Goal: Task Accomplishment & Management: Complete application form

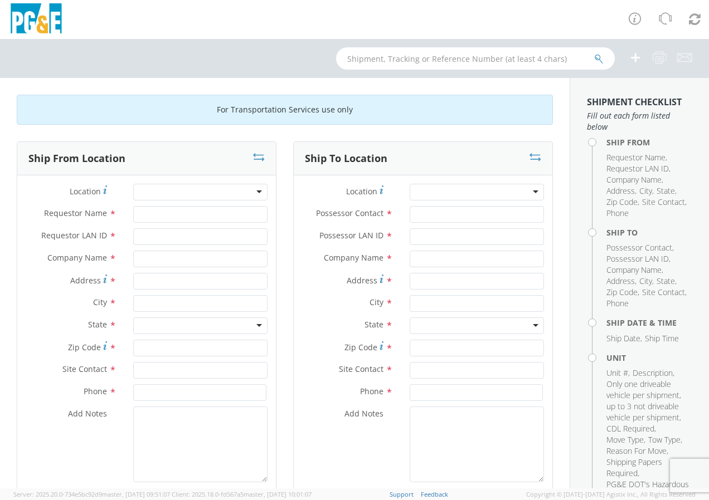
click at [255, 191] on div at bounding box center [200, 192] width 134 height 17
click at [195, 192] on div at bounding box center [200, 192] width 134 height 17
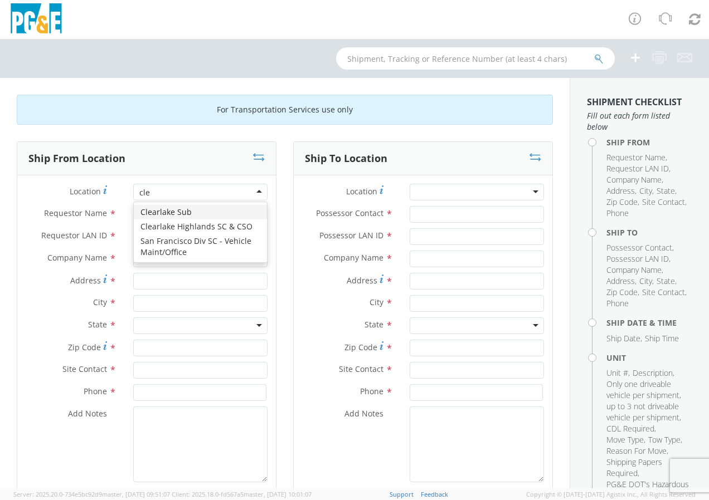
type input "clea"
type input "PG&E"
type input "[STREET_ADDRESS]"
type input "[PERSON_NAME]"
type input "95435"
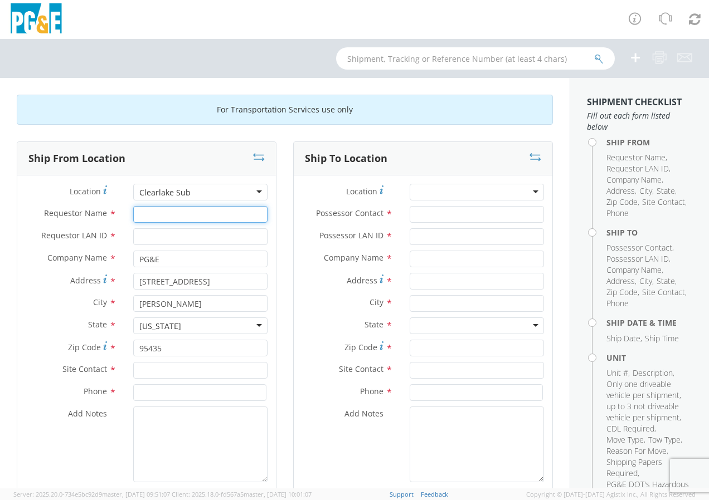
click at [168, 211] on input "Requestor Name *" at bounding box center [200, 214] width 134 height 17
type input "[PERSON_NAME]"
type input "s0ln"
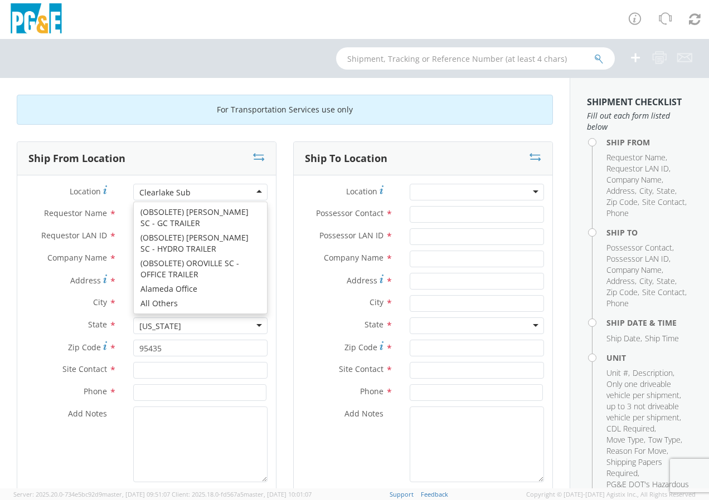
click at [255, 190] on div "Clearlake Sub" at bounding box center [200, 192] width 134 height 17
type input "[STREET_ADDRESS]"
type input "[GEOGRAPHIC_DATA][PERSON_NAME]"
type input "95126"
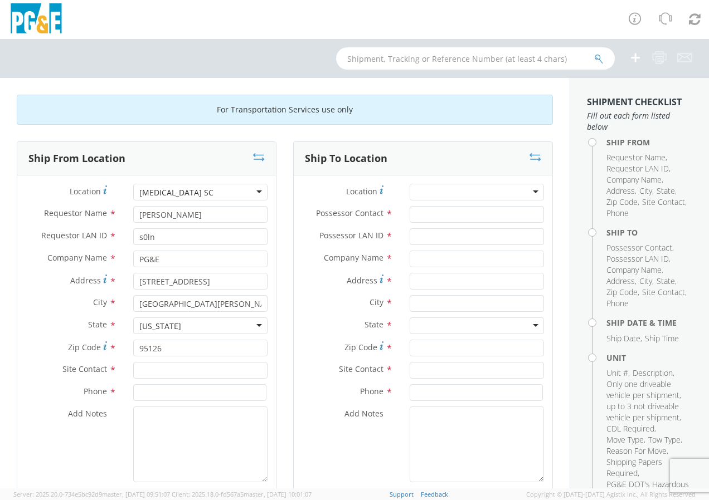
click at [249, 189] on div "[MEDICAL_DATA] SC" at bounding box center [200, 192] width 134 height 17
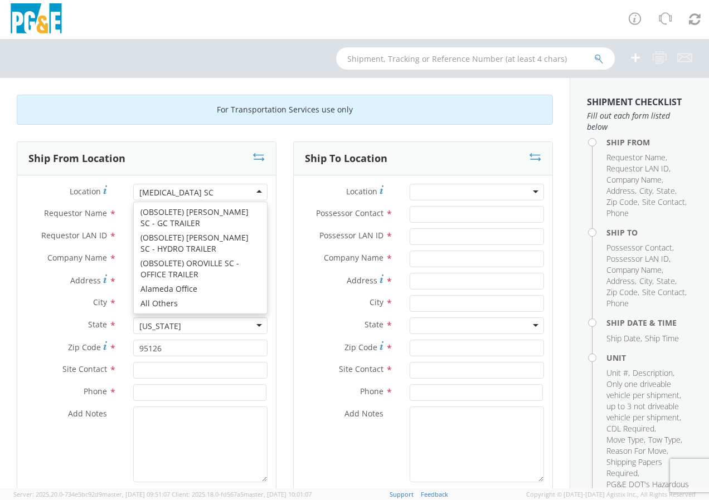
drag, startPoint x: 209, startPoint y: 190, endPoint x: 56, endPoint y: 188, distance: 152.7
click at [61, 188] on div "Location * [MEDICAL_DATA] SC [MEDICAL_DATA] SC (OBSOLETE) [GEOGRAPHIC_DATA] SC …" at bounding box center [146, 192] width 259 height 17
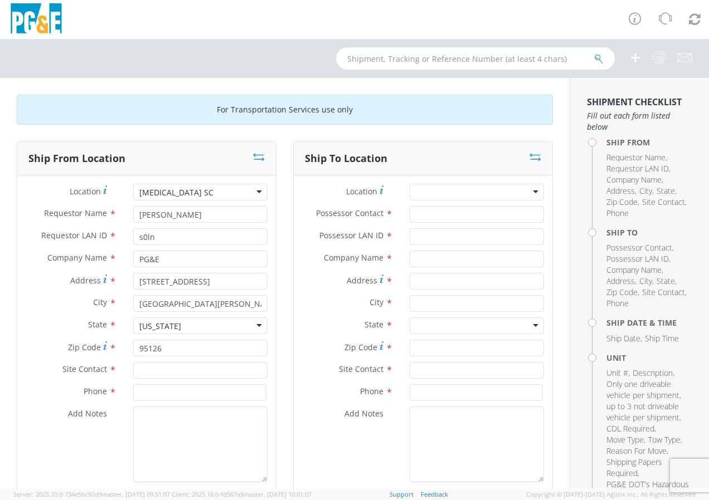
click at [219, 191] on div "[MEDICAL_DATA] SC" at bounding box center [200, 192] width 134 height 17
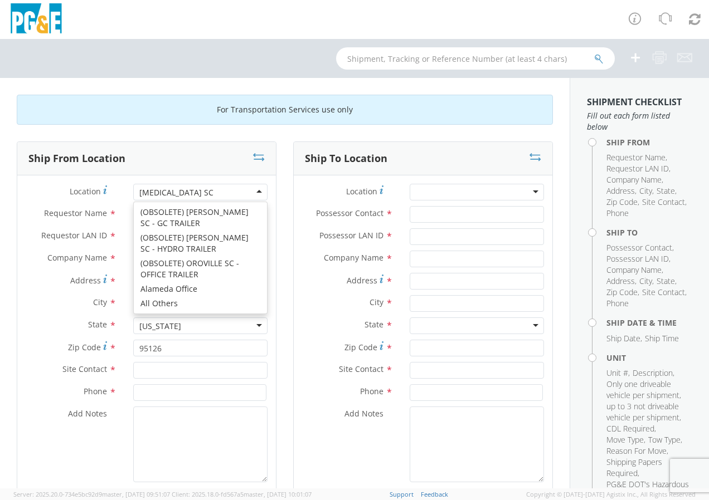
type input "[STREET_ADDRESS]"
type input "[PERSON_NAME]"
type input "95435"
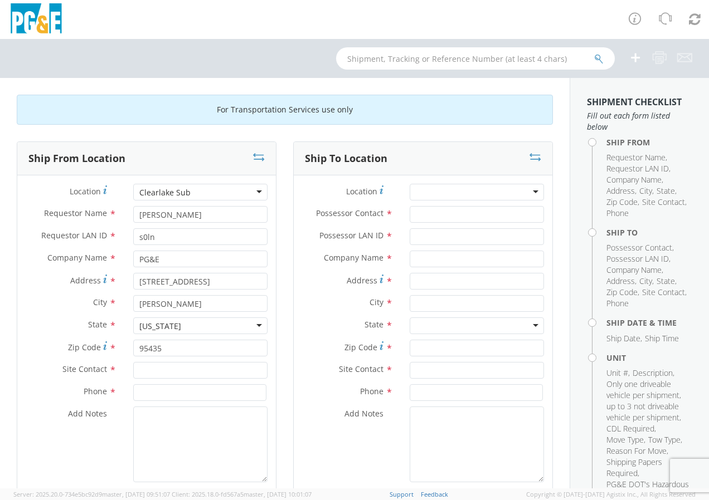
click at [300, 442] on div "Add Notes *" at bounding box center [423, 445] width 259 height 76
click at [241, 188] on div "Clearlake Sub" at bounding box center [200, 192] width 134 height 17
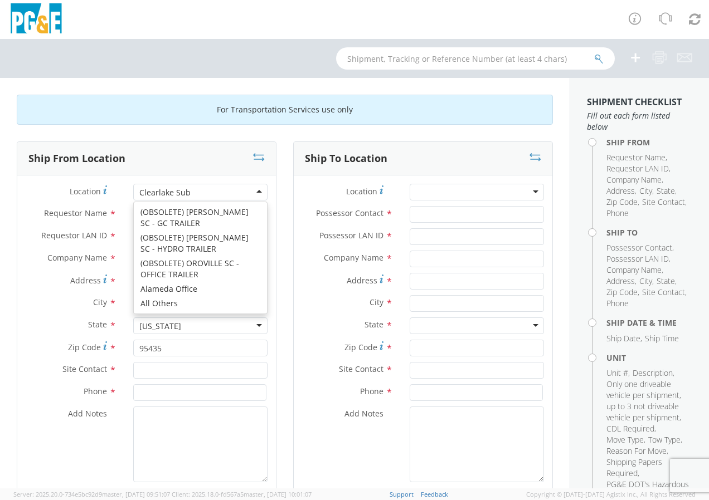
type input "14730 Olympic Dr"
type input "Clearlake"
type input "95422"
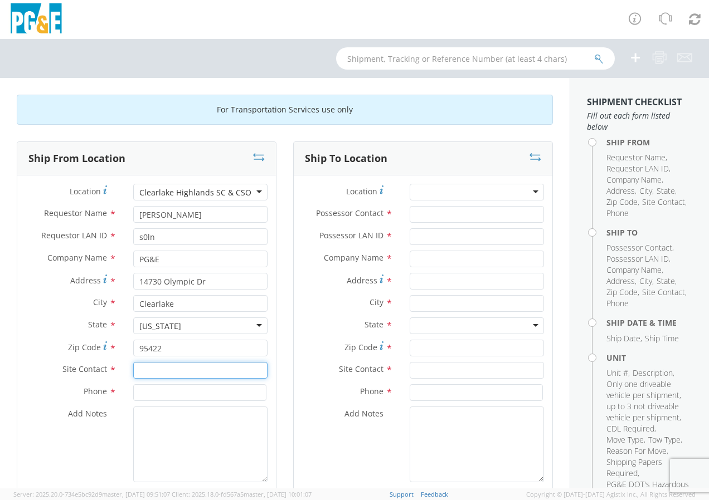
click at [184, 371] on input "text" at bounding box center [200, 370] width 134 height 17
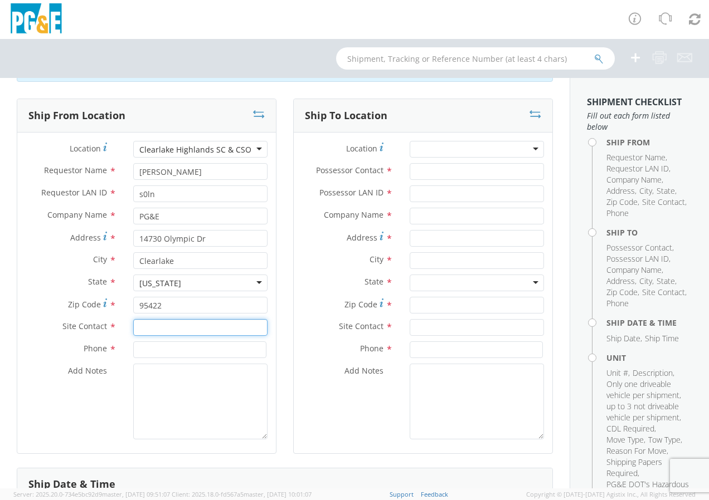
scroll to position [56, 0]
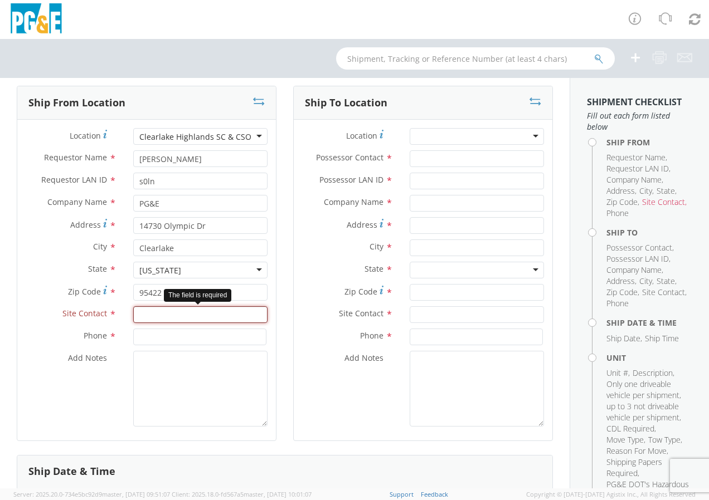
click at [208, 319] on input "text" at bounding box center [200, 314] width 134 height 17
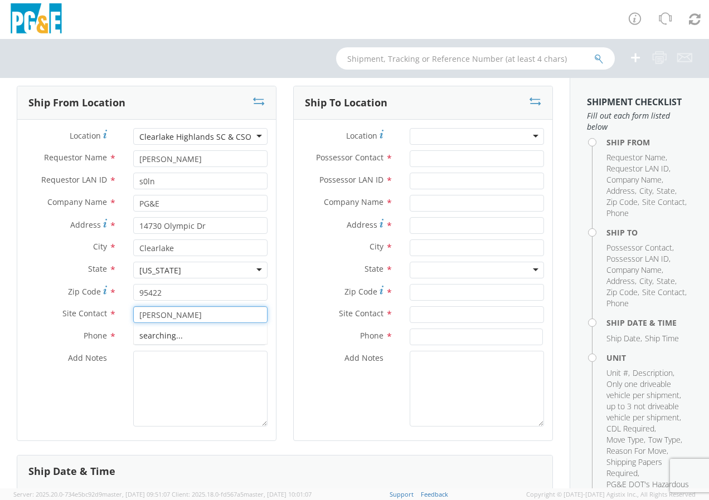
type input "[PERSON_NAME]"
type input "7072732390"
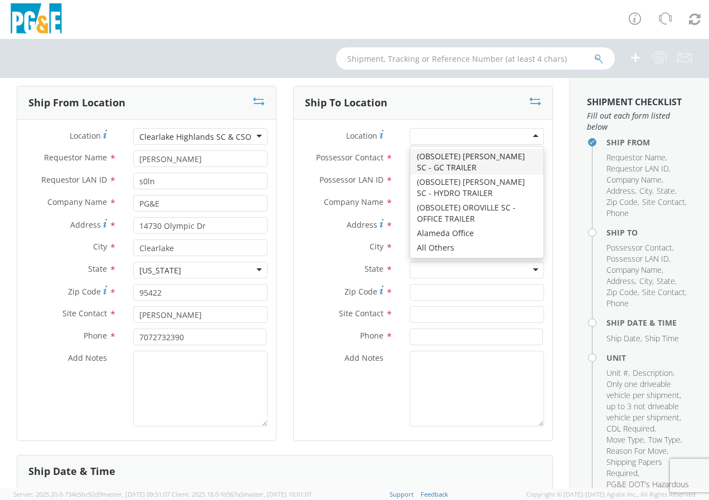
click at [519, 133] on div at bounding box center [477, 136] width 134 height 17
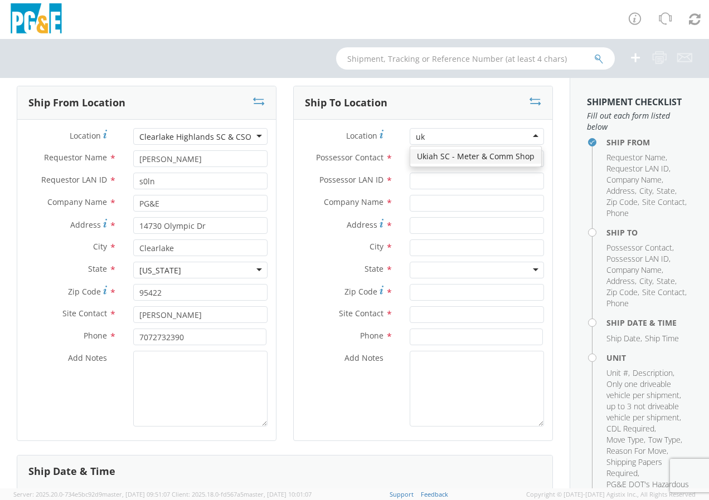
scroll to position [0, 0]
type input "ukiah"
type input "PG&E"
type input "[STREET_ADDRESS]"
type input "UKIAH"
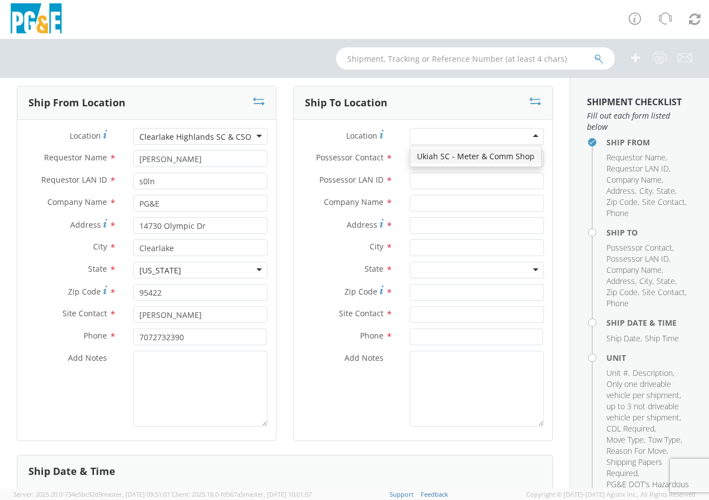
type input "95482"
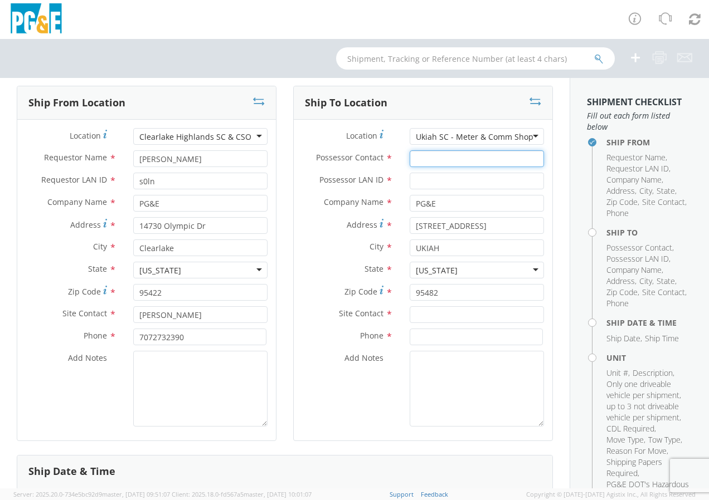
click at [457, 157] on input "Possessor Contact *" at bounding box center [477, 158] width 134 height 17
type input "[PERSON_NAME]"
click at [441, 178] on input "Possessor LAN ID *" at bounding box center [477, 181] width 134 height 17
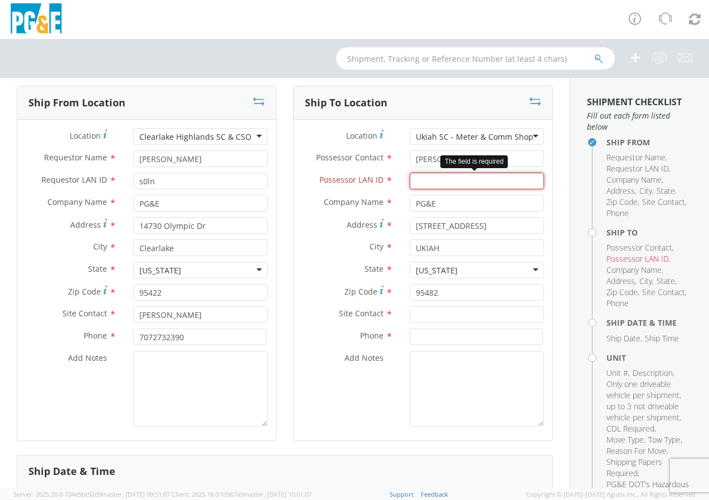
click at [429, 177] on input "Possessor LAN ID *" at bounding box center [477, 181] width 134 height 17
type input "mls5"
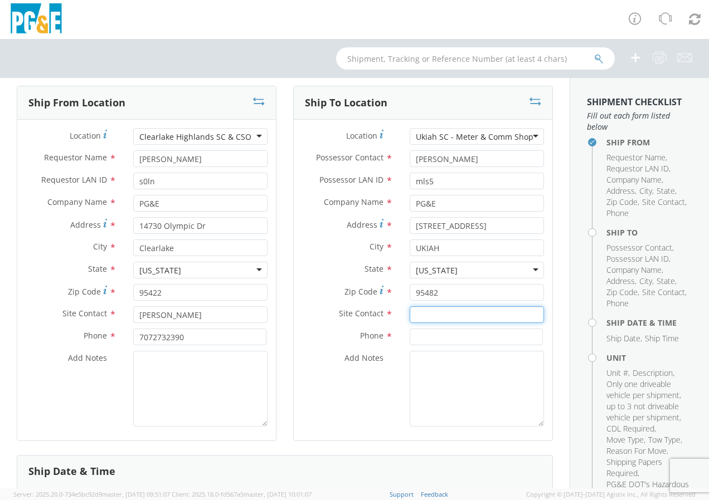
click at [436, 311] on input "text" at bounding box center [477, 314] width 134 height 17
type input "[PERSON_NAME]"
click at [428, 337] on input at bounding box center [476, 337] width 133 height 17
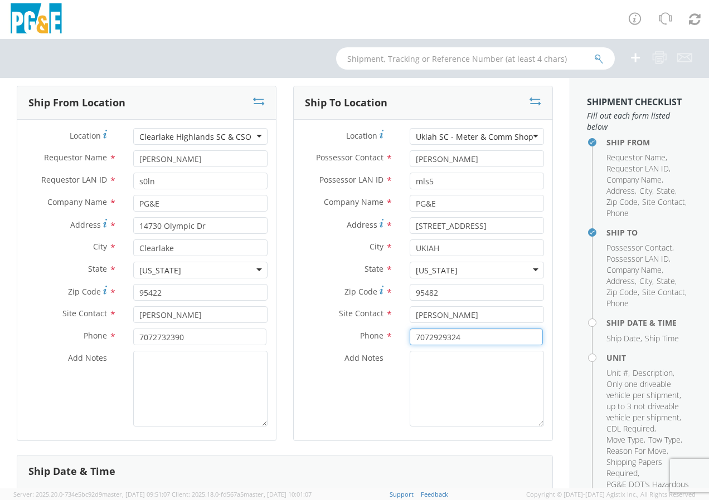
type input "7072929324"
click at [476, 387] on textarea "Add Notes *" at bounding box center [477, 389] width 134 height 76
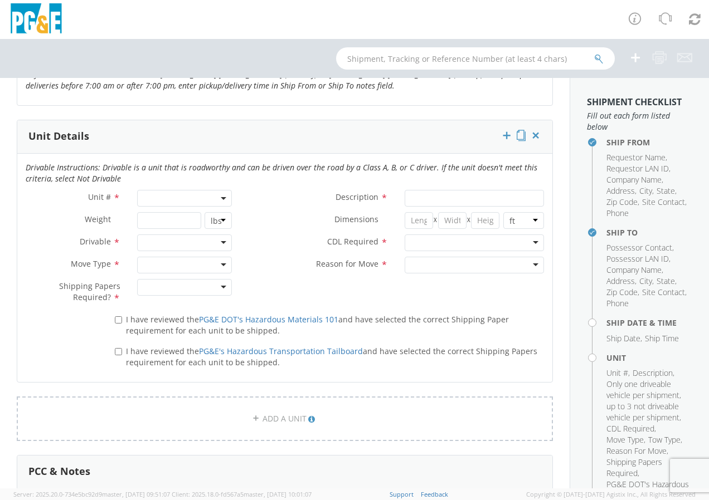
scroll to position [557, 0]
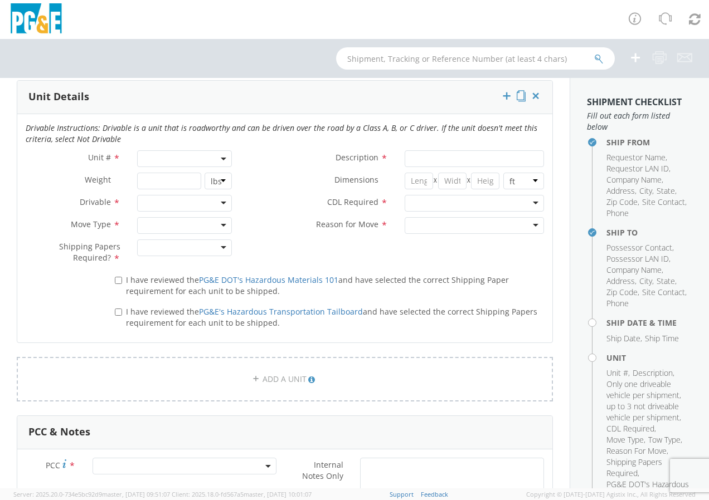
click at [218, 155] on span at bounding box center [184, 158] width 95 height 17
click at [182, 178] on input "search" at bounding box center [183, 177] width 87 height 17
type input "CA5104"
type input "TRUCK; TROUBLE W/AERIAL 4X4"
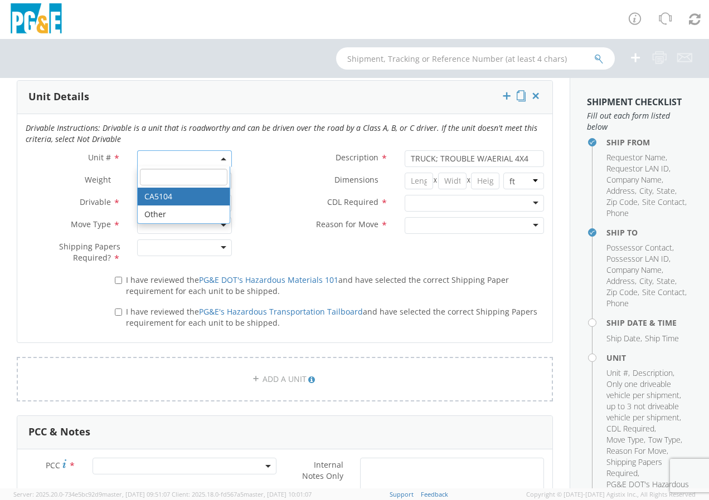
select select "CA5104"
select select "? object:null ?"
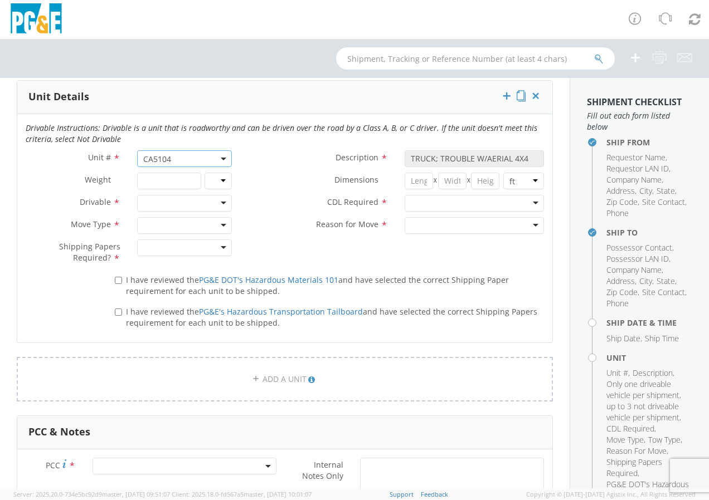
click at [227, 203] on div at bounding box center [184, 203] width 95 height 17
click at [214, 224] on div at bounding box center [184, 225] width 95 height 17
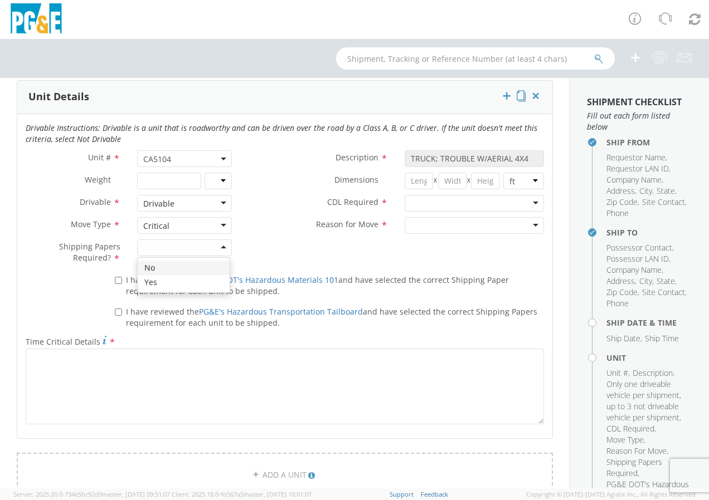
click at [216, 247] on div at bounding box center [184, 248] width 95 height 17
click at [504, 225] on div at bounding box center [474, 225] width 139 height 17
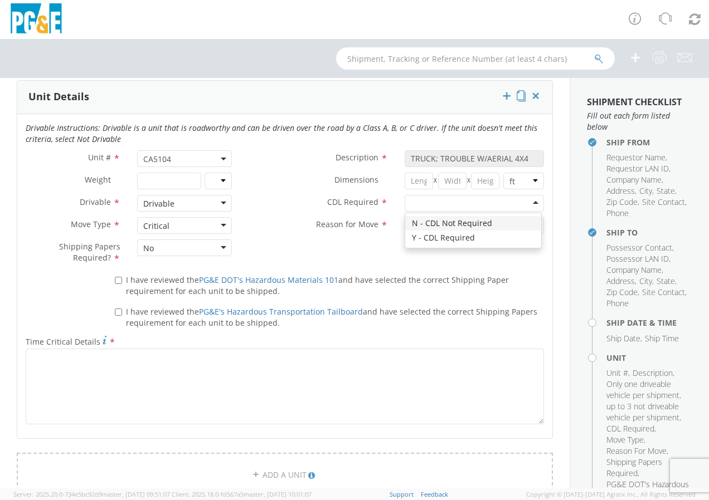
click at [519, 199] on div at bounding box center [474, 203] width 139 height 17
click at [372, 249] on div "Unit # * CA5104 CA5104 Description * TRUCK; TROUBLE W/AERIAL 4X4 Weight * lbs k…" at bounding box center [284, 210] width 535 height 120
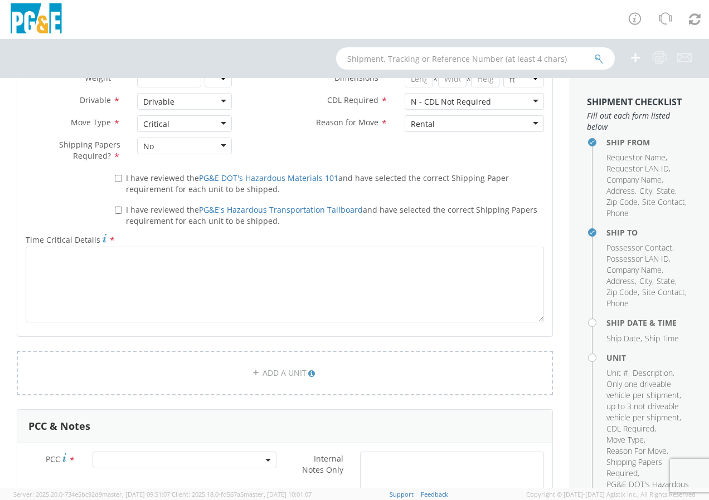
scroll to position [669, 0]
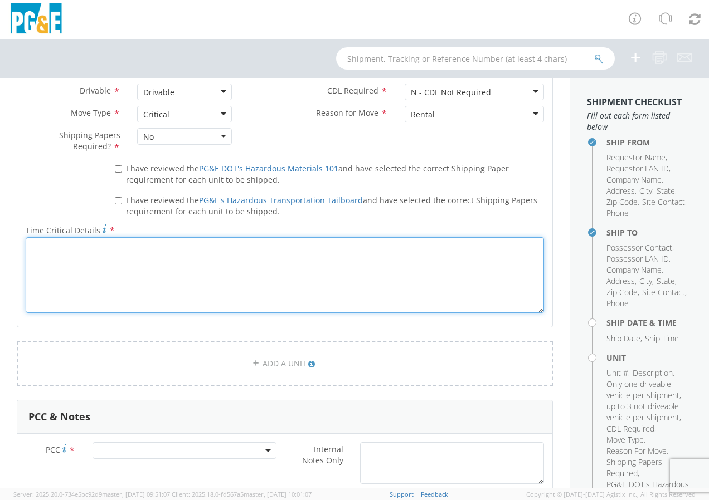
click at [152, 254] on textarea "Time Critical Details *" at bounding box center [285, 275] width 518 height 76
type textarea "Line of Business needs truck in [GEOGRAPHIC_DATA] to use while other trucks are…"
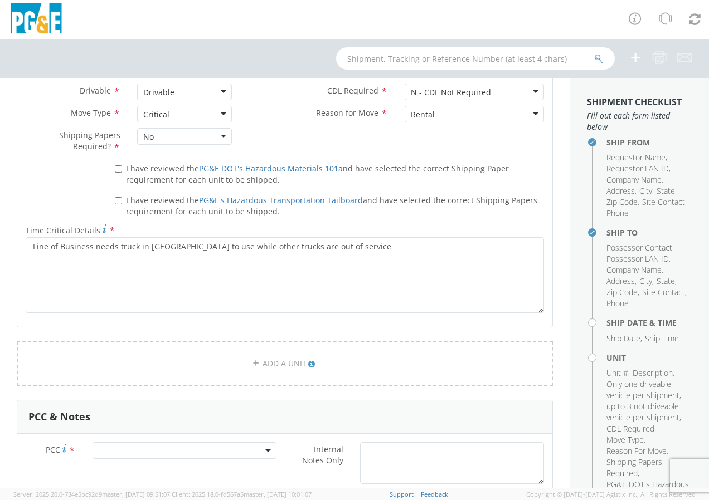
click at [342, 225] on label "Time Critical Details *" at bounding box center [284, 230] width 535 height 15
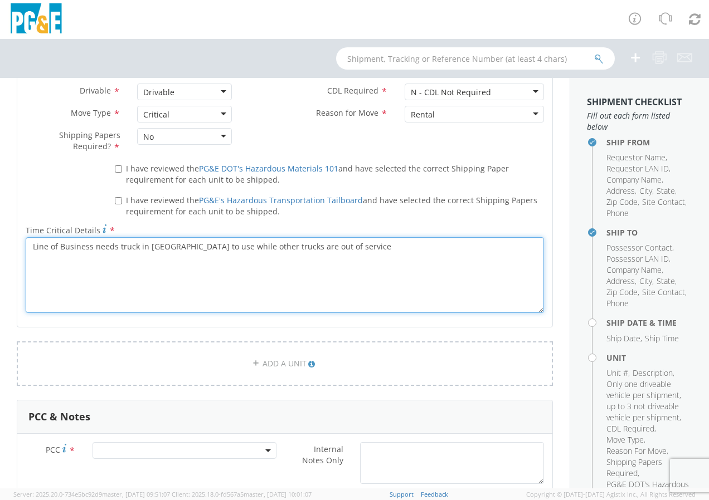
click at [342, 237] on textarea "Line of Business needs truck in [GEOGRAPHIC_DATA] to use while other trucks are…" at bounding box center [285, 275] width 518 height 76
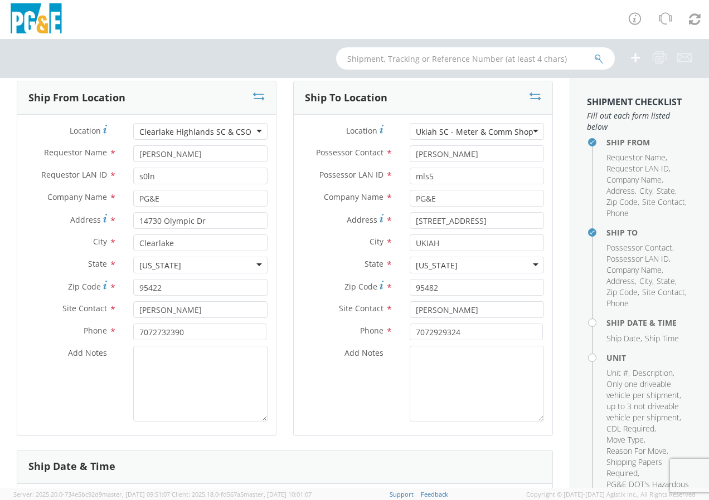
scroll to position [0, 0]
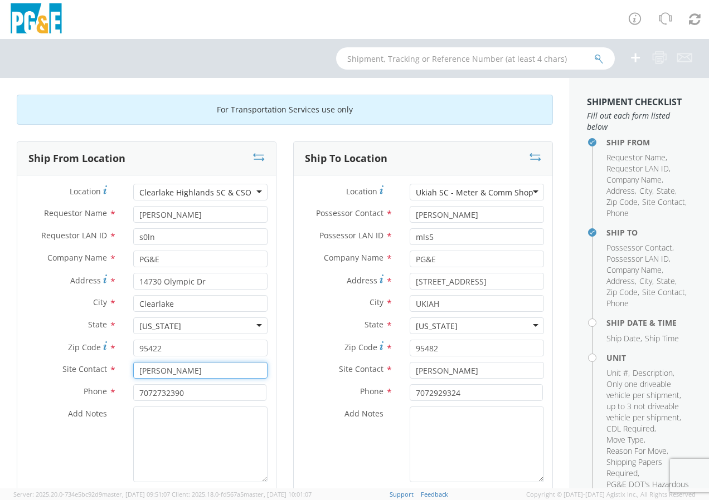
click at [196, 370] on input "[PERSON_NAME]" at bounding box center [200, 370] width 134 height 17
type input "S"
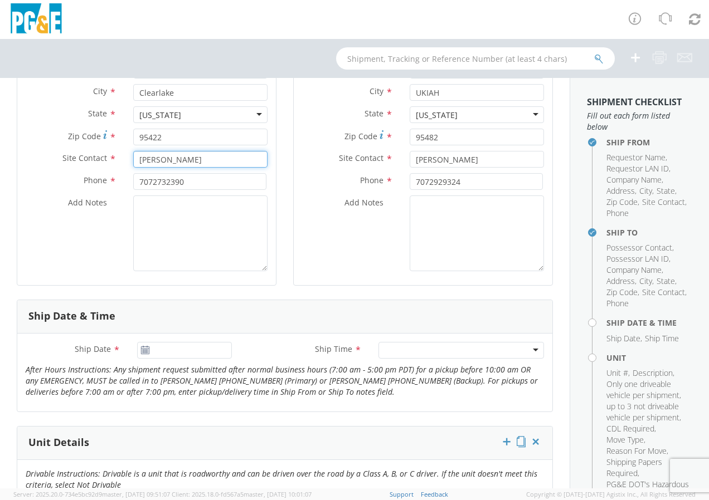
scroll to position [223, 0]
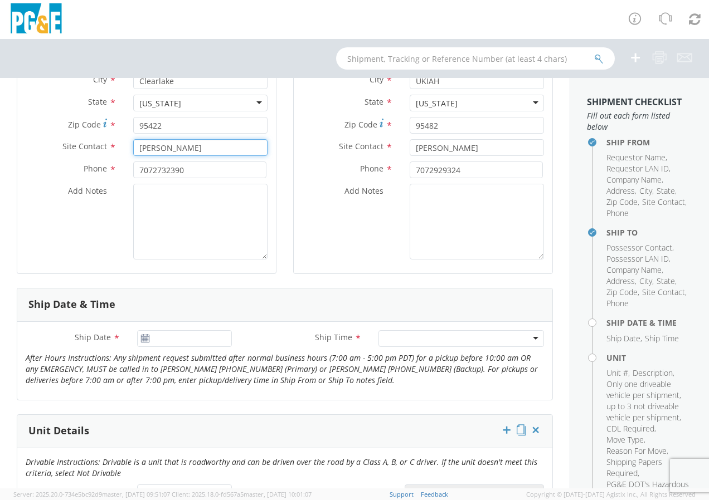
type input "[PERSON_NAME]"
click at [143, 339] on use at bounding box center [145, 338] width 8 height 8
drag, startPoint x: 412, startPoint y: 339, endPoint x: 349, endPoint y: 339, distance: 63.5
click at [413, 339] on div at bounding box center [460, 338] width 165 height 17
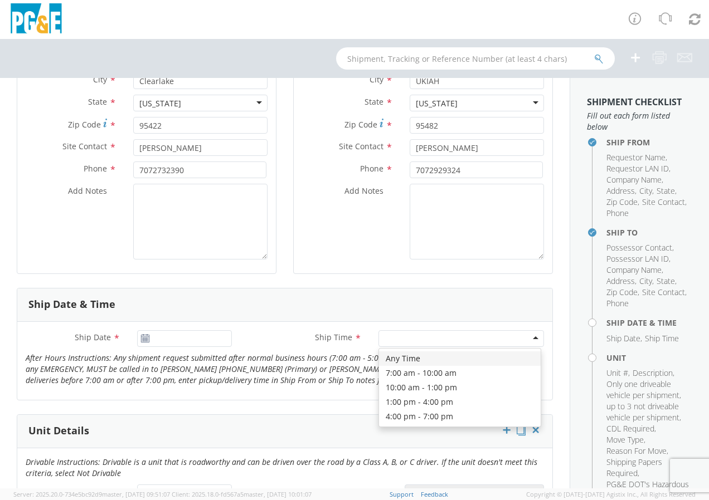
click at [119, 339] on label "Ship Date *" at bounding box center [72, 337] width 111 height 14
click at [137, 339] on input "Ship Date *" at bounding box center [184, 338] width 95 height 17
type input "[DATE]"
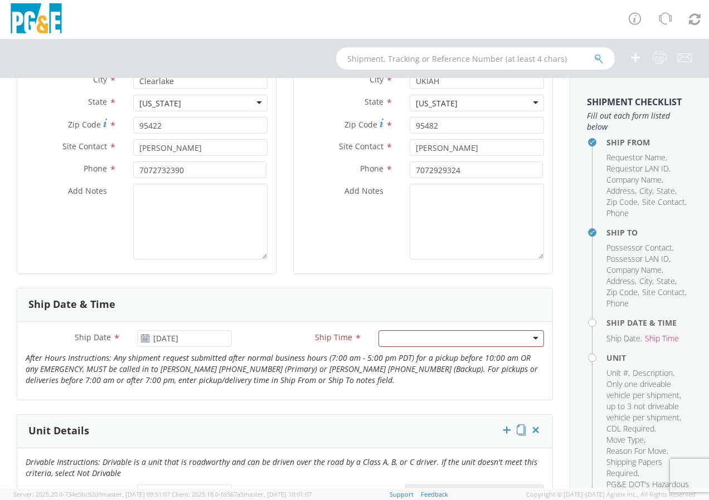
click at [148, 338] on use at bounding box center [145, 338] width 8 height 8
click at [490, 331] on div at bounding box center [460, 338] width 165 height 17
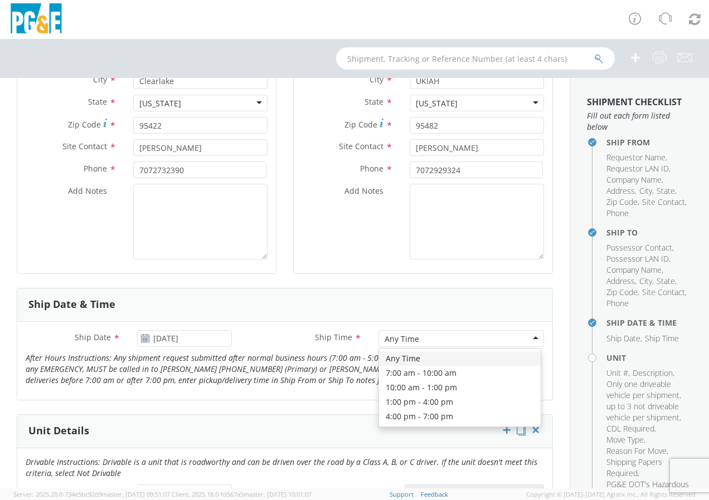
click at [405, 337] on div "Any Time" at bounding box center [401, 339] width 35 height 11
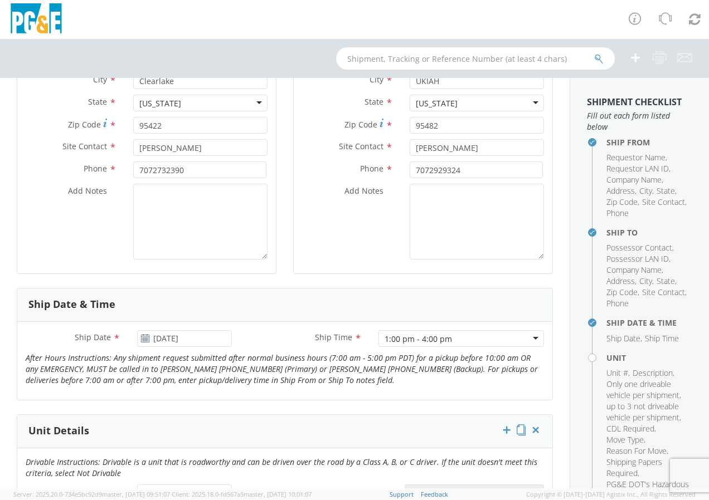
click at [249, 337] on label "Ship Time *" at bounding box center [305, 337] width 130 height 14
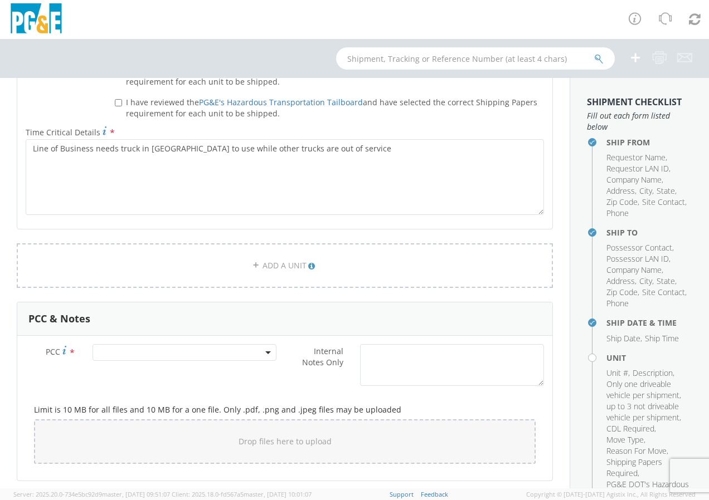
scroll to position [780, 0]
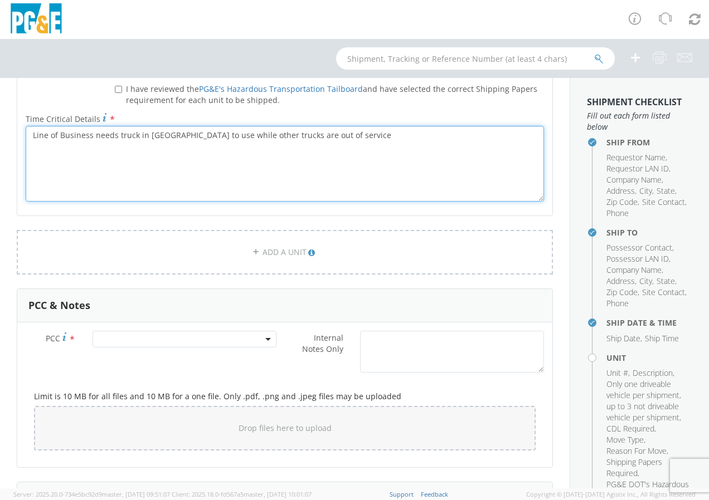
click at [136, 157] on textarea "Line of Business needs truck in [GEOGRAPHIC_DATA] to use while other trucks are…" at bounding box center [285, 164] width 518 height 76
click at [350, 137] on textarea "Line of Business needs truck in [GEOGRAPHIC_DATA] to use while other trucks are…" at bounding box center [285, 164] width 518 height 76
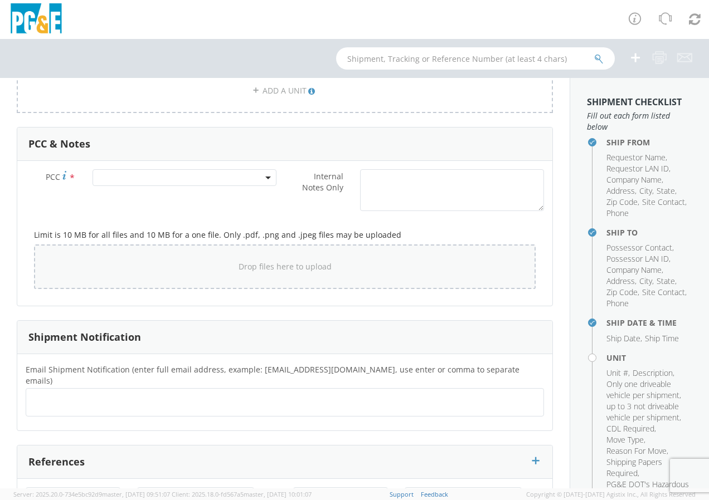
scroll to position [947, 0]
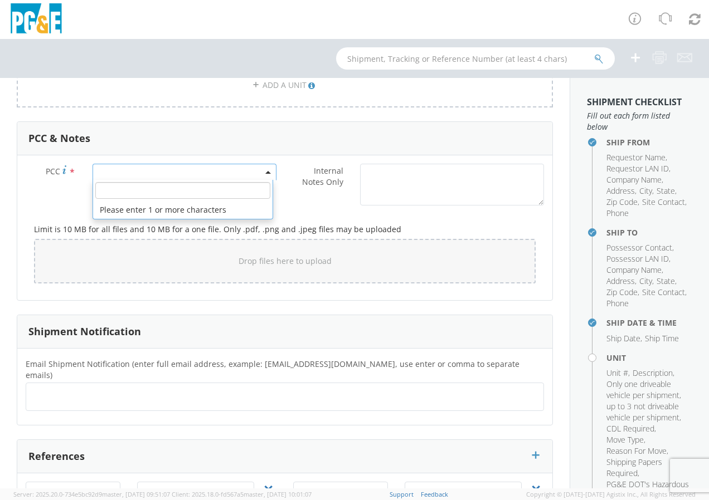
click at [265, 173] on b at bounding box center [268, 172] width 6 height 3
click at [153, 195] on input "number" at bounding box center [182, 190] width 175 height 17
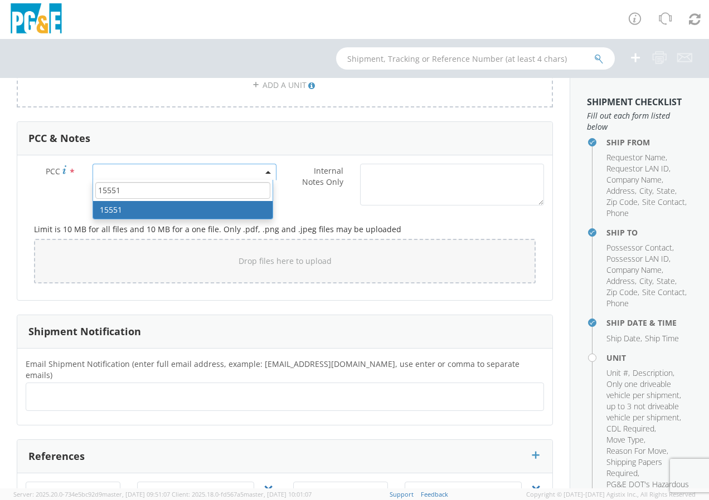
type input "15551"
select select "15551"
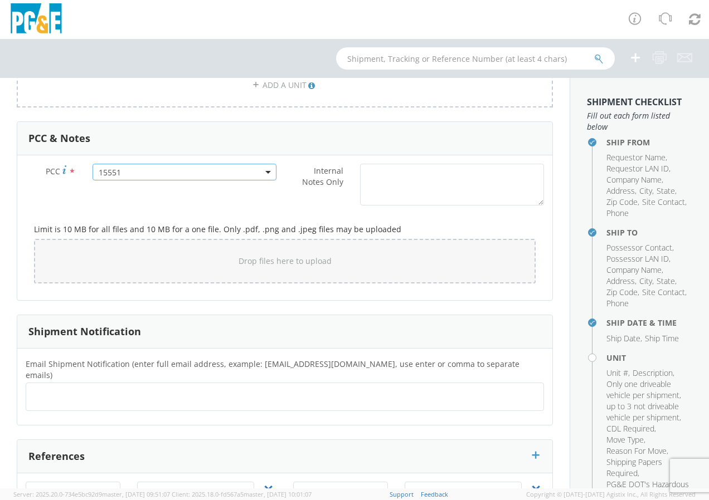
click at [240, 203] on div "PCC * 15551 15551 Internal Notes Only *" at bounding box center [284, 187] width 535 height 47
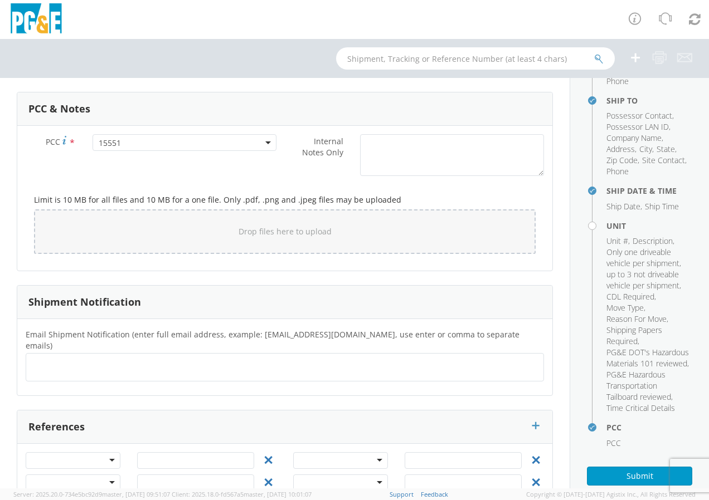
scroll to position [997, 0]
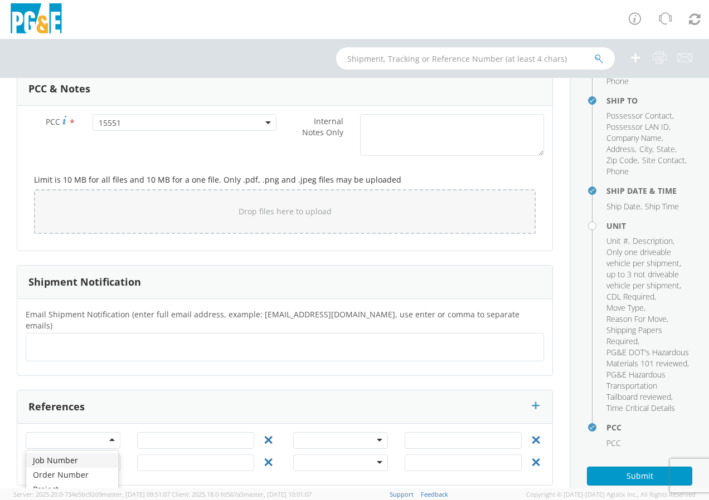
click at [103, 432] on div at bounding box center [73, 440] width 95 height 17
click at [111, 432] on div at bounding box center [73, 440] width 95 height 17
click at [471, 355] on div "Email Shipment Notification (enter full email address, example: [EMAIL_ADDRESS]…" at bounding box center [284, 338] width 535 height 60
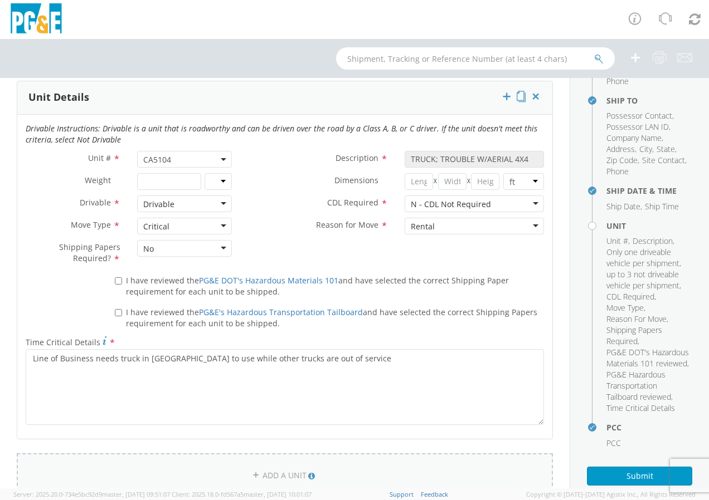
scroll to position [551, 0]
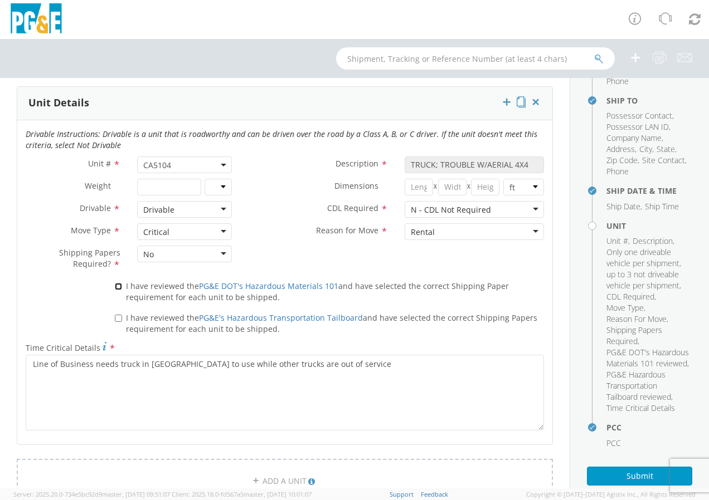
click at [115, 287] on input "I have reviewed the PG&E DOT's Hazardous Materials 101 and have selected the co…" at bounding box center [118, 286] width 7 height 7
checkbox input "true"
click at [123, 327] on label "I have reviewed the PG&E's Hazardous Transportation Tailboard and have selected…" at bounding box center [329, 323] width 429 height 24
click at [122, 322] on input "I have reviewed the PG&E's Hazardous Transportation Tailboard and have selected…" at bounding box center [118, 318] width 7 height 7
checkbox input "true"
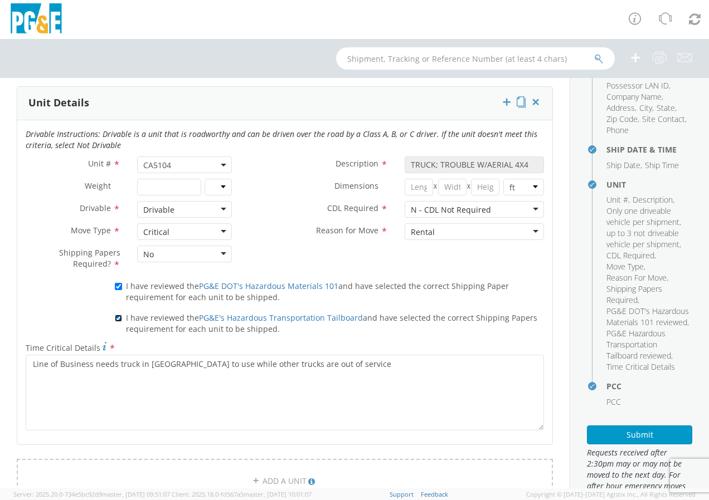
scroll to position [243, 0]
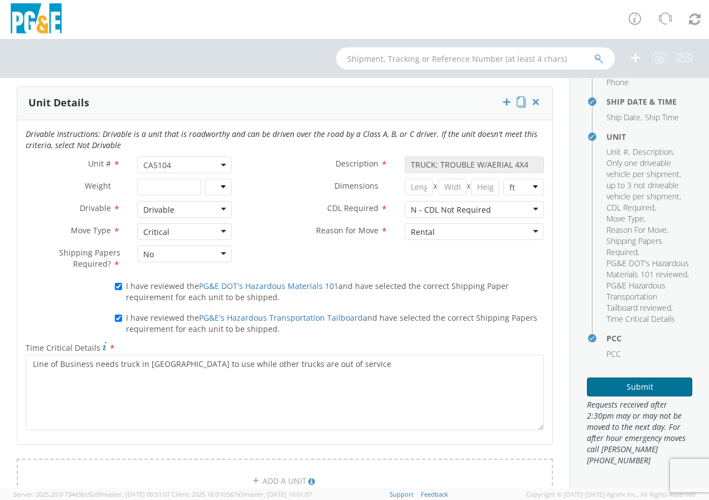
click at [626, 381] on button "Submit" at bounding box center [639, 387] width 105 height 19
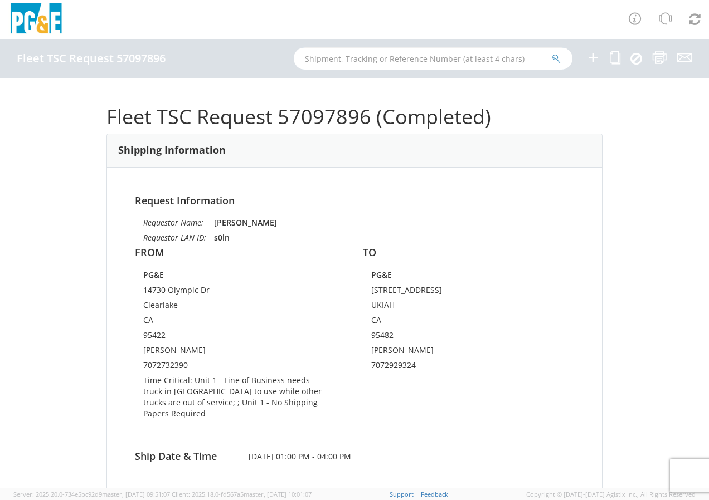
click at [416, 60] on input "text" at bounding box center [433, 58] width 279 height 22
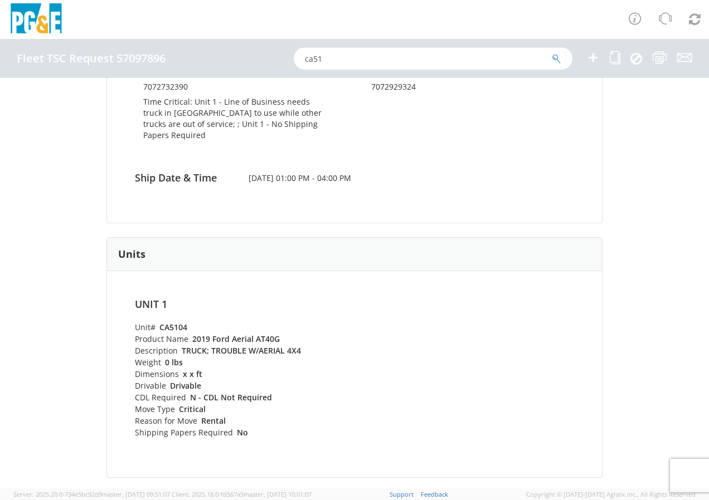
scroll to position [167, 0]
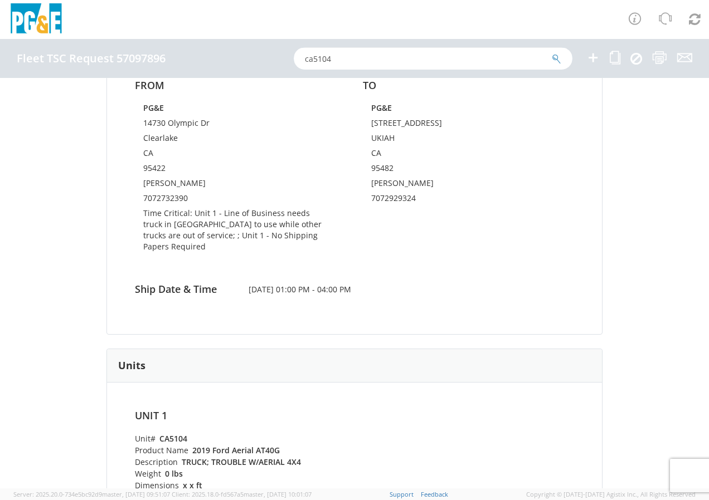
type input "ca5104"
click at [552, 53] on button "submit" at bounding box center [556, 59] width 9 height 13
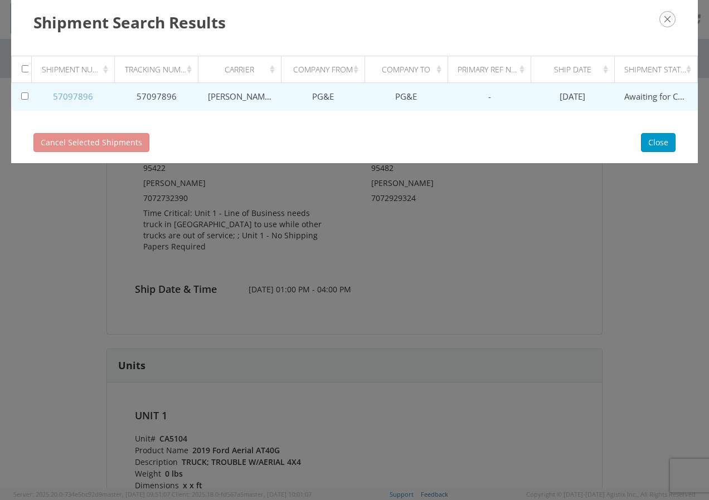
click at [77, 98] on link "57097896" at bounding box center [73, 96] width 40 height 11
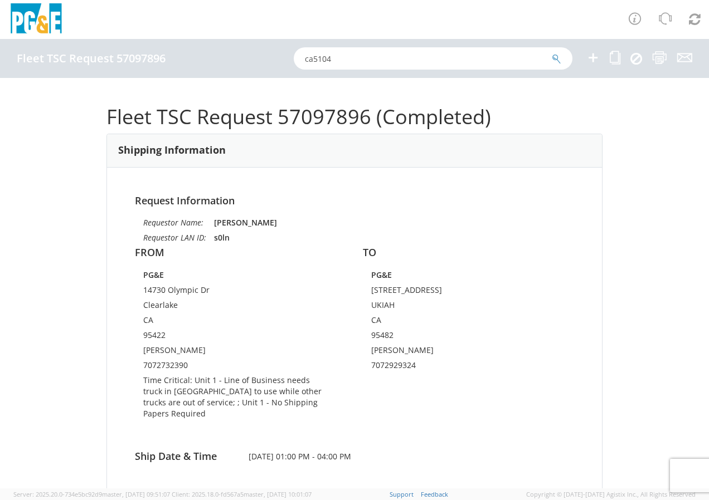
click at [553, 54] on icon "submit" at bounding box center [556, 59] width 9 height 10
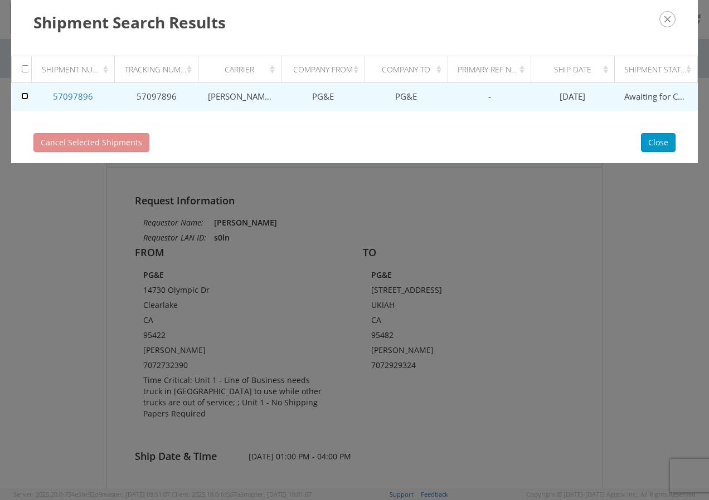
click at [26, 96] on input "checkbox" at bounding box center [24, 95] width 7 height 7
checkbox input "true"
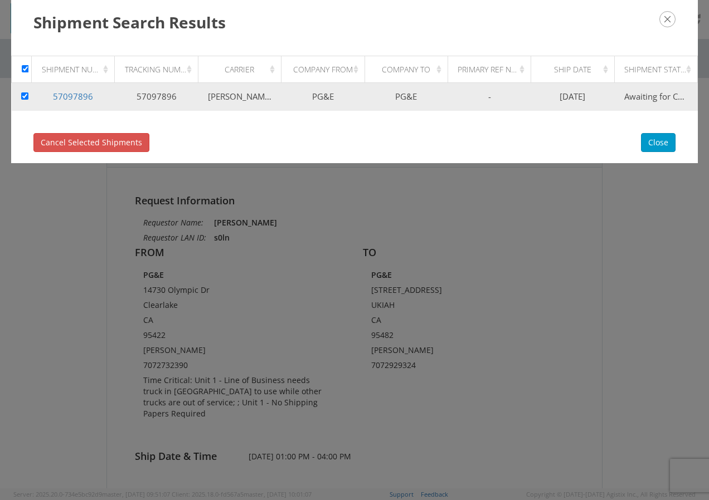
click at [664, 13] on icon "button" at bounding box center [667, 19] width 16 height 16
